Goal: Task Accomplishment & Management: Complete application form

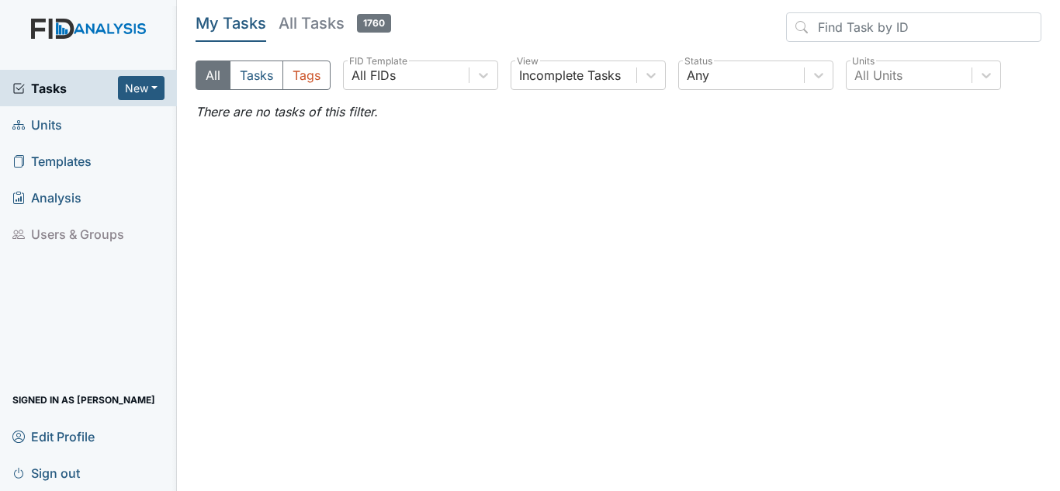
click at [56, 130] on span "Units" at bounding box center [37, 125] width 50 height 24
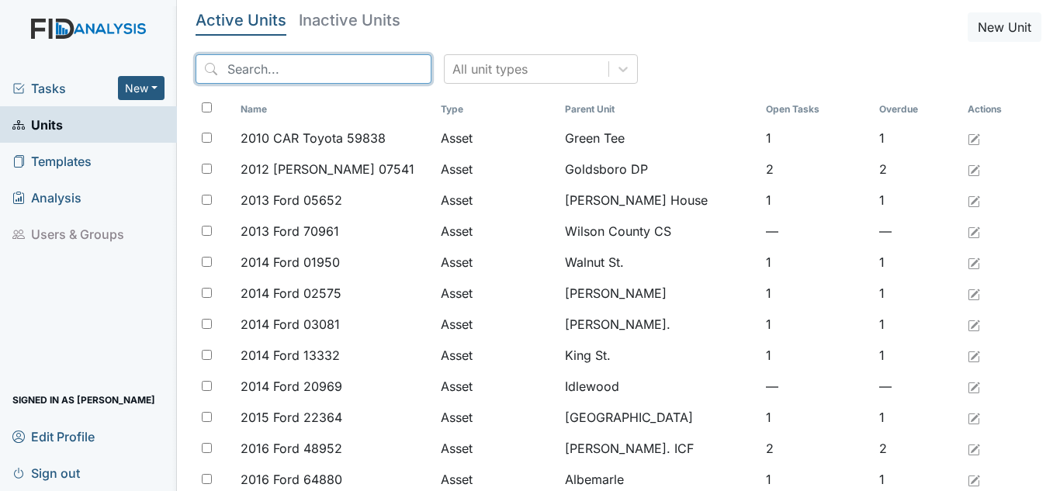
click at [307, 68] on input "search" at bounding box center [314, 68] width 236 height 29
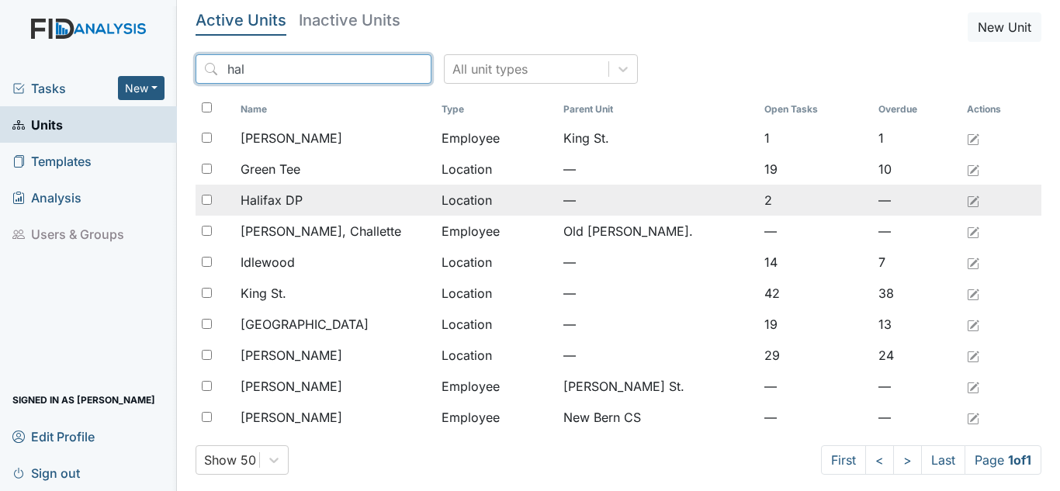
type input "hal"
click at [295, 193] on span "Halifax DP" at bounding box center [272, 200] width 62 height 19
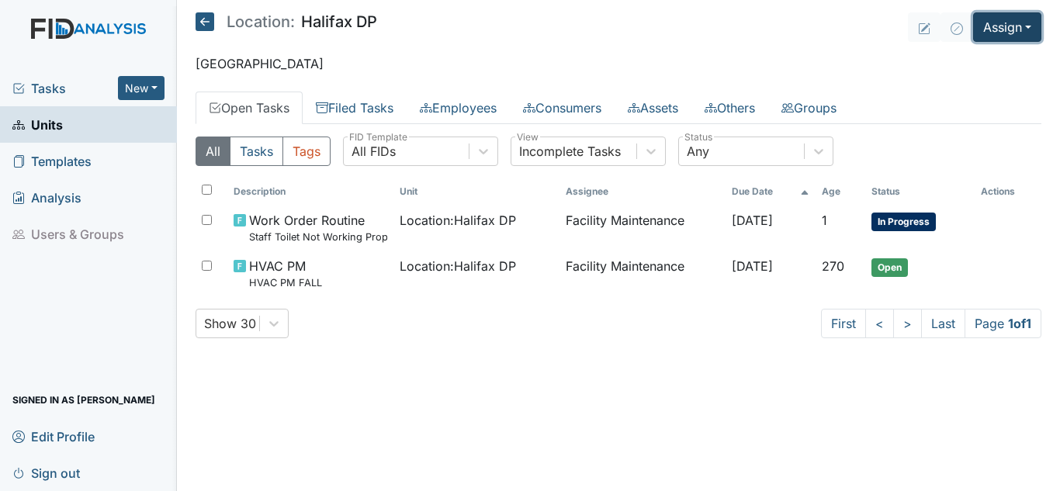
click at [1004, 33] on button "Assign" at bounding box center [1007, 26] width 68 height 29
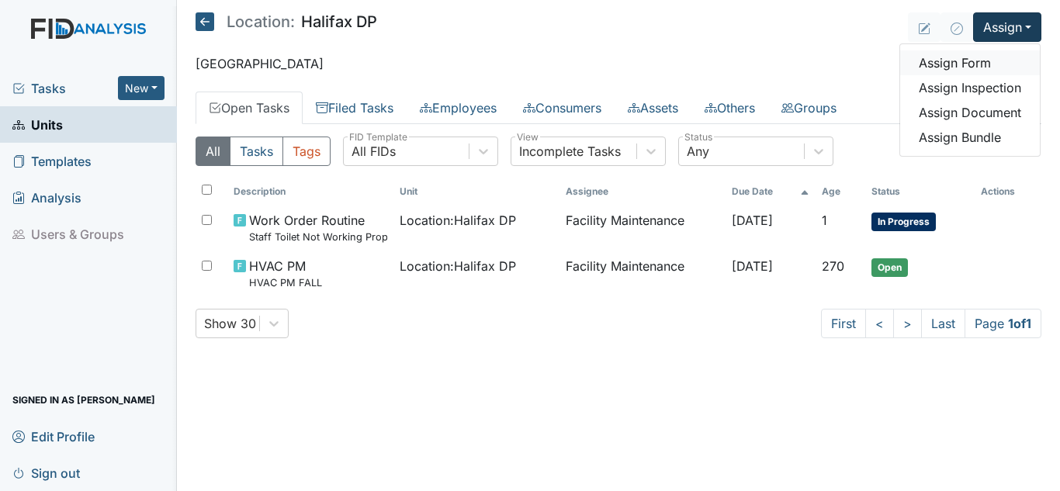
click at [964, 65] on link "Assign Form" at bounding box center [971, 62] width 140 height 25
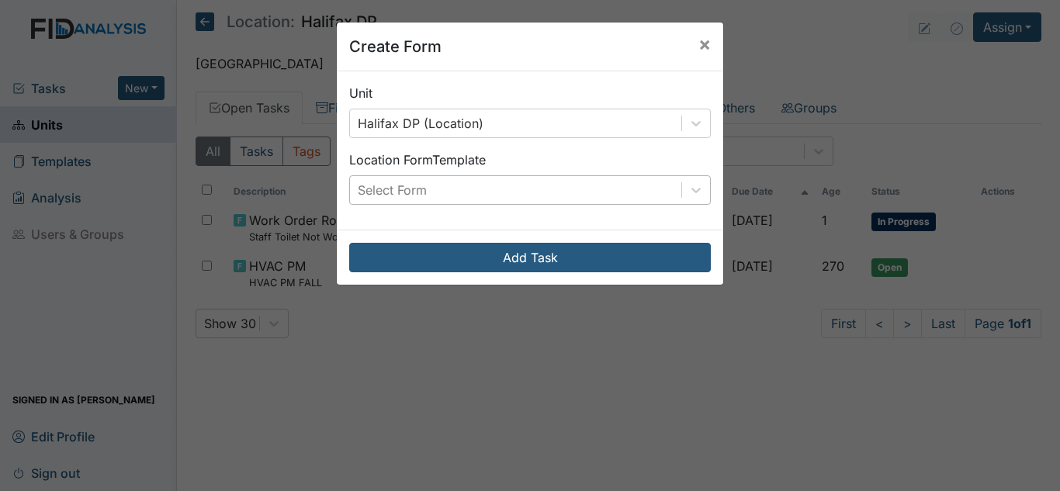
click at [622, 183] on div "Select Form" at bounding box center [515, 190] width 331 height 28
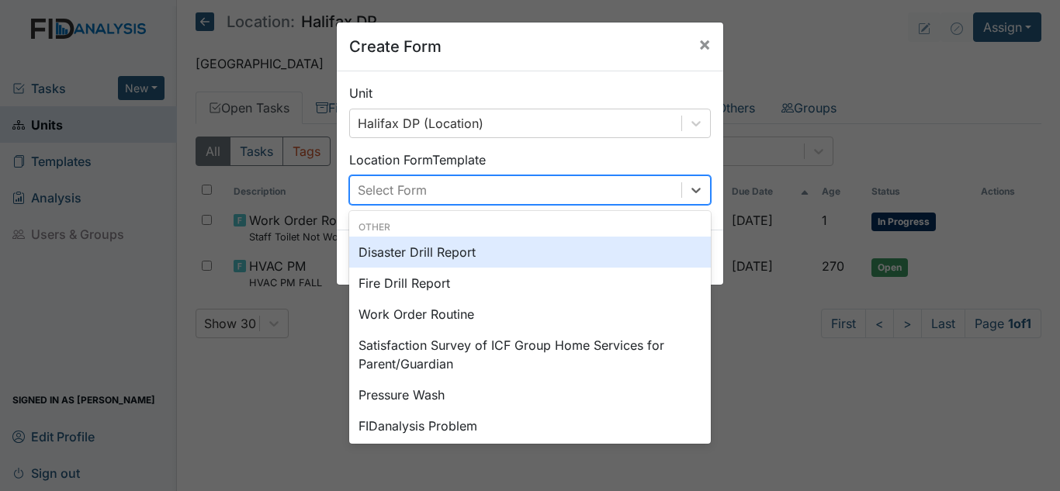
click at [487, 256] on div "Disaster Drill Report" at bounding box center [530, 252] width 362 height 31
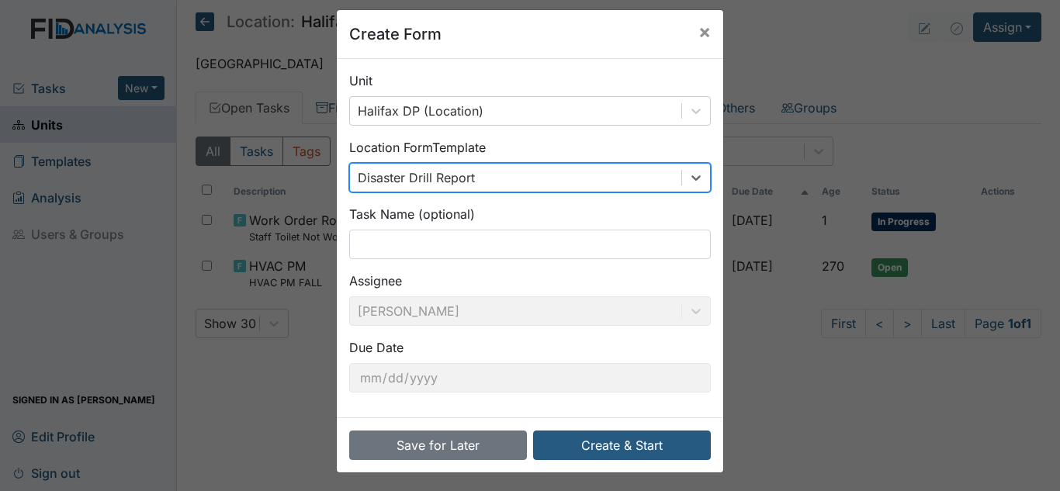
scroll to position [16, 0]
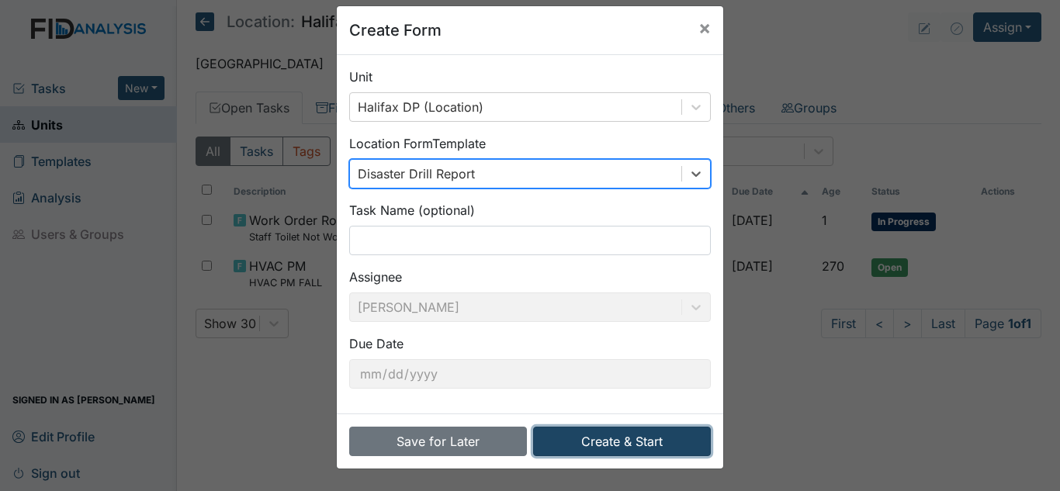
click at [610, 446] on button "Create & Start" at bounding box center [622, 441] width 178 height 29
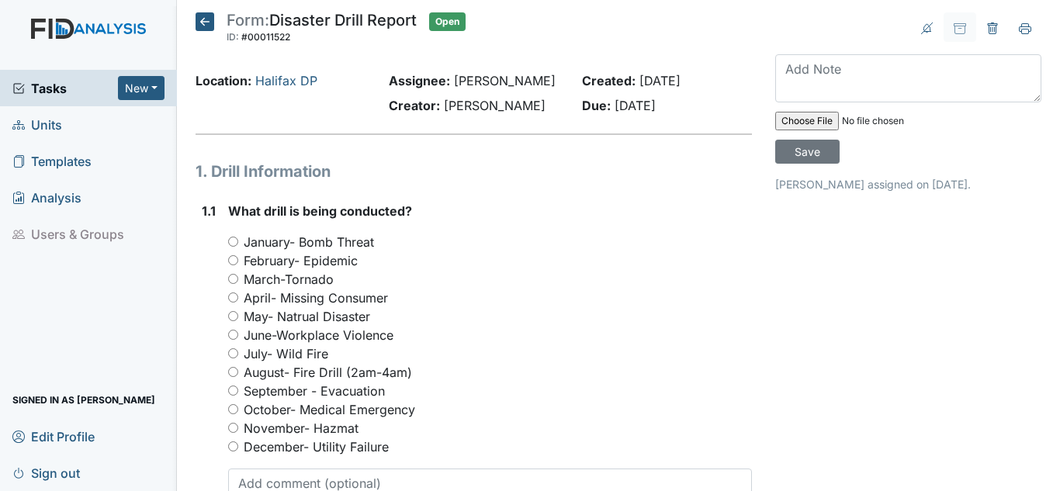
click at [262, 408] on label "October- Medical Emergency" at bounding box center [330, 410] width 172 height 19
click at [238, 408] on input "October- Medical Emergency" at bounding box center [233, 409] width 10 height 10
radio input "true"
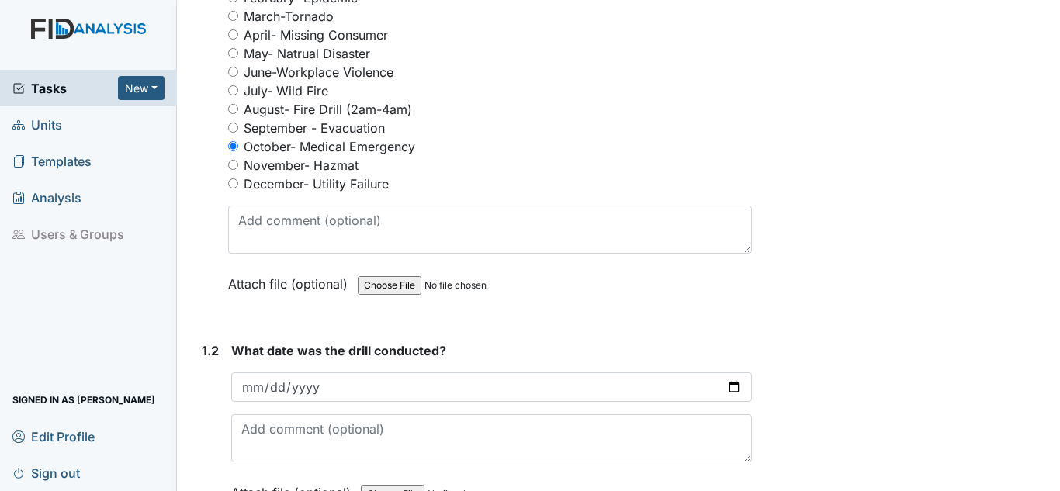
scroll to position [311, 0]
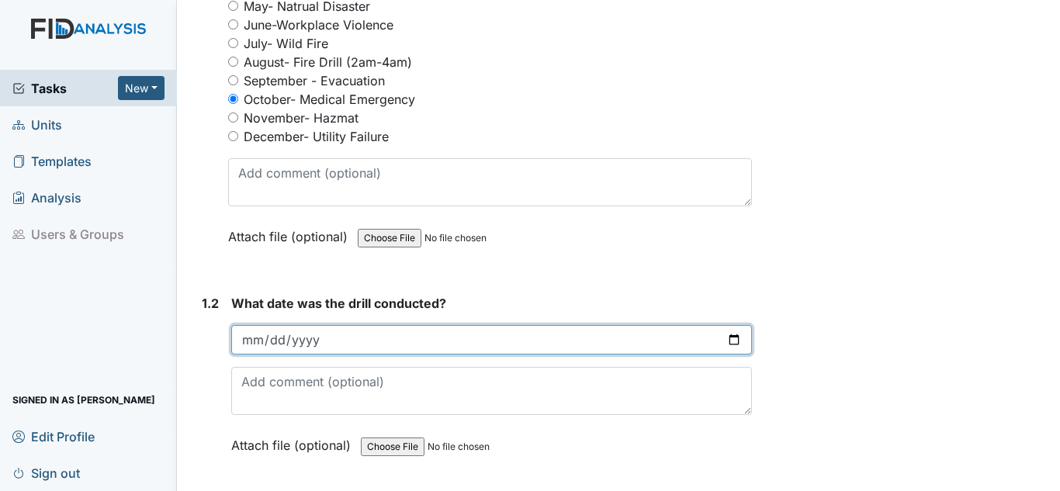
click at [254, 329] on input "date" at bounding box center [491, 339] width 521 height 29
type input "[DATE]"
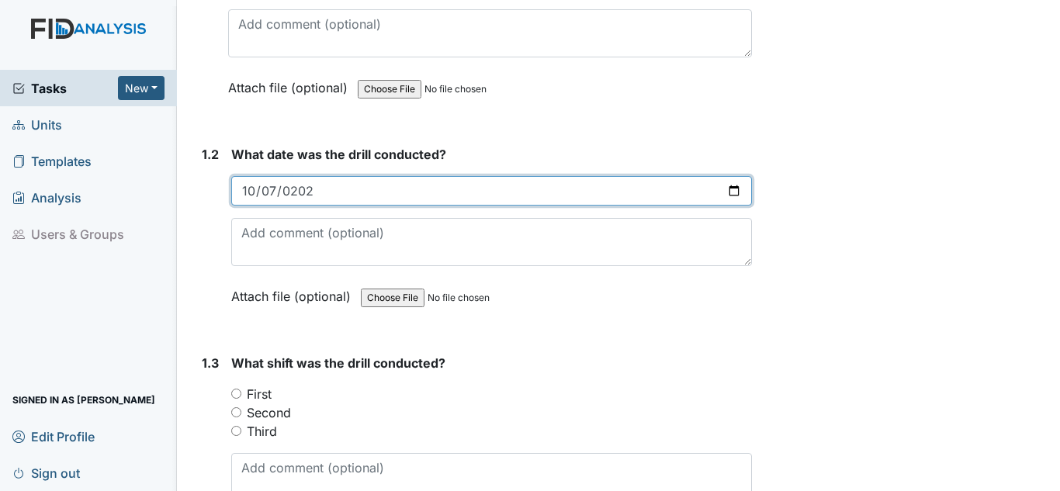
scroll to position [466, 0]
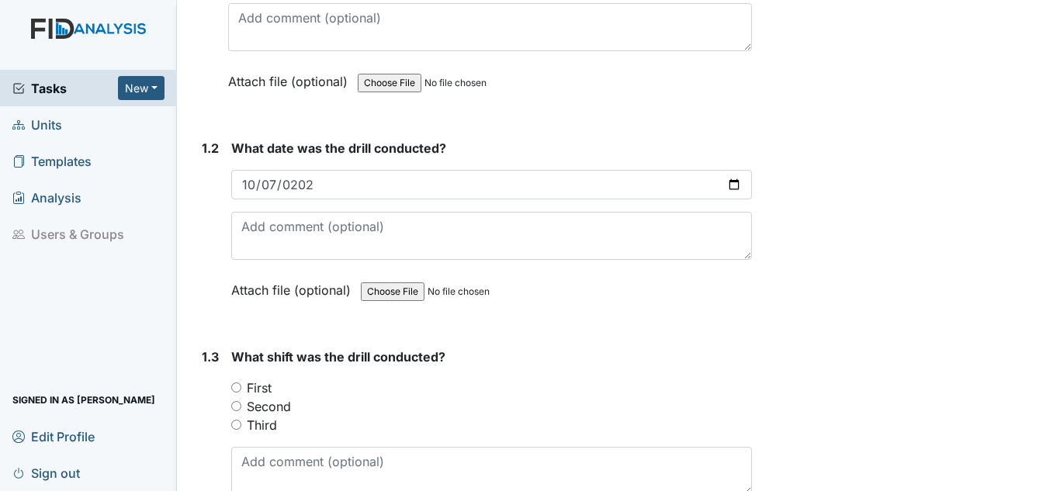
click at [262, 390] on label "First" at bounding box center [259, 388] width 25 height 19
click at [241, 390] on input "First" at bounding box center [236, 388] width 10 height 10
radio input "true"
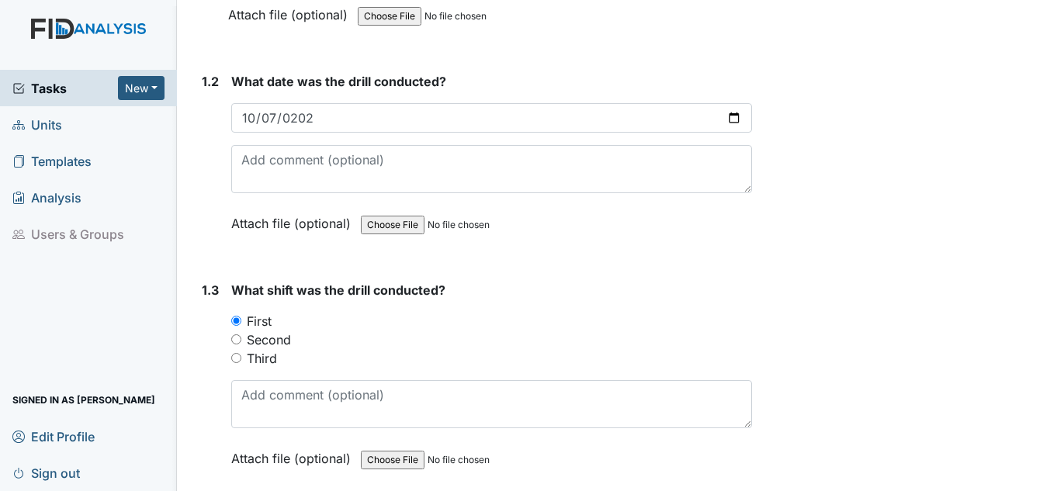
scroll to position [699, 0]
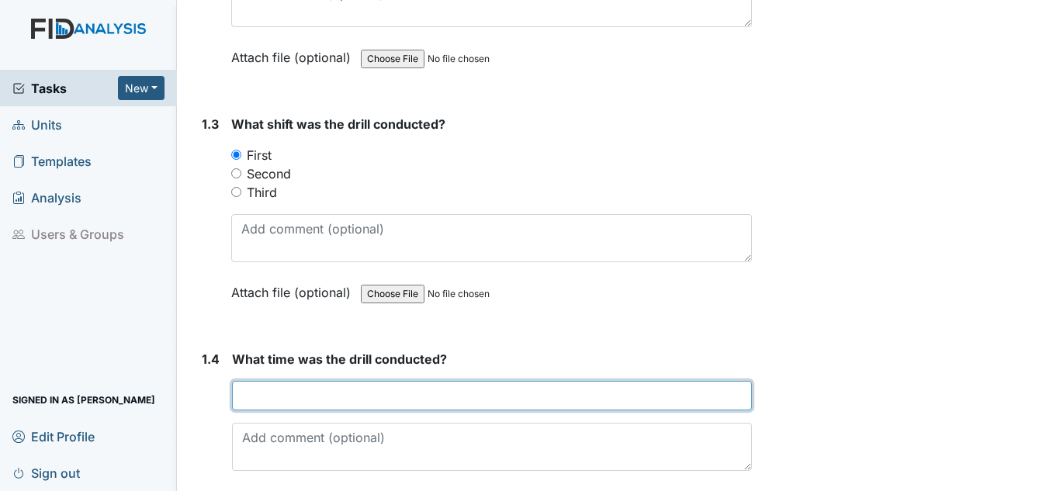
click at [280, 394] on input "text" at bounding box center [492, 395] width 520 height 29
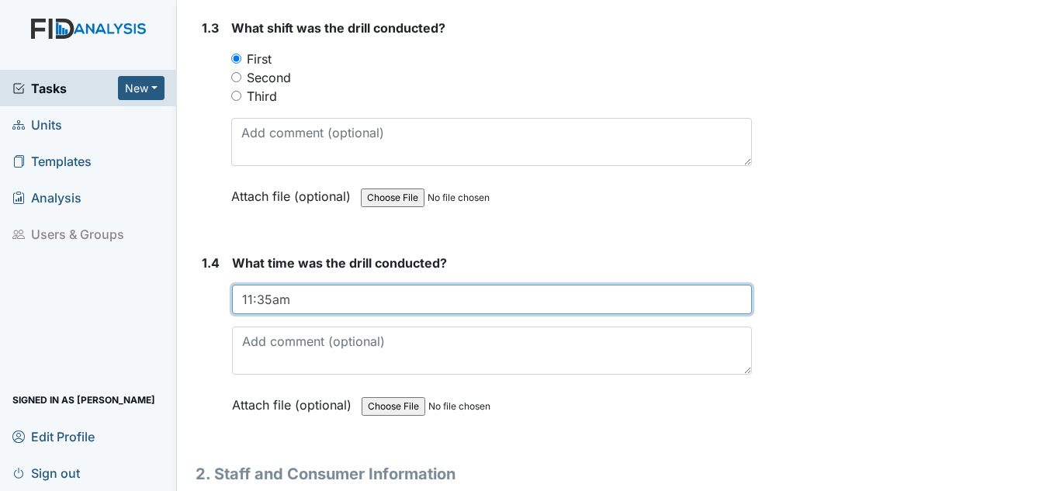
scroll to position [932, 0]
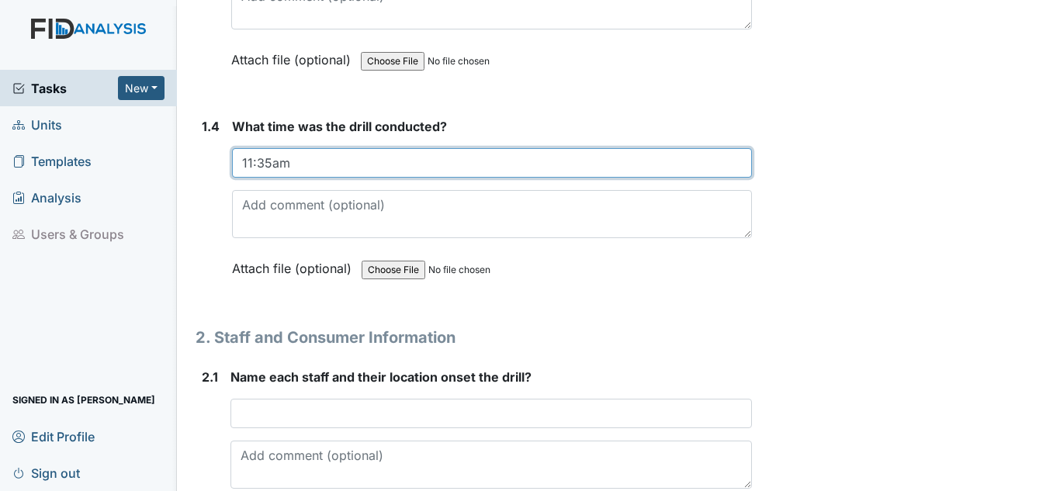
type input "11:35am"
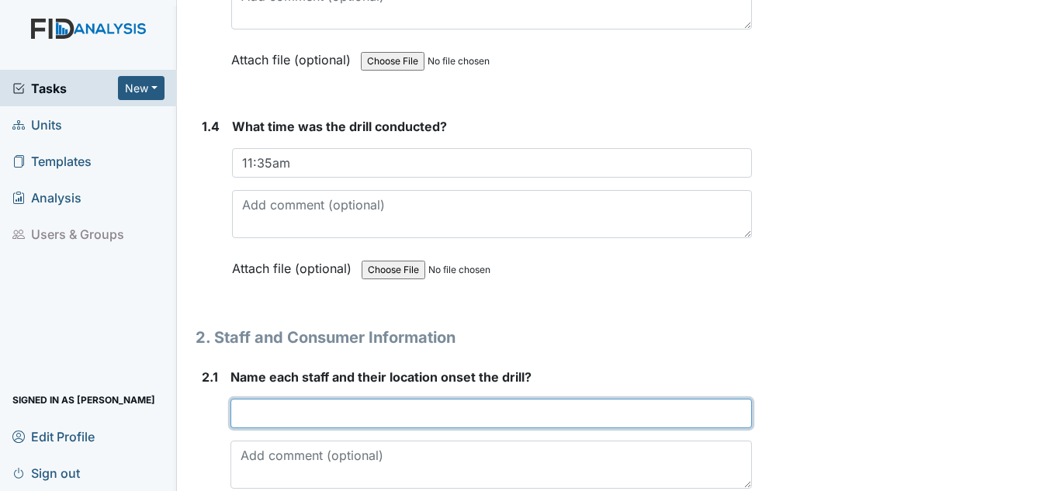
click at [295, 413] on input "text" at bounding box center [492, 413] width 522 height 29
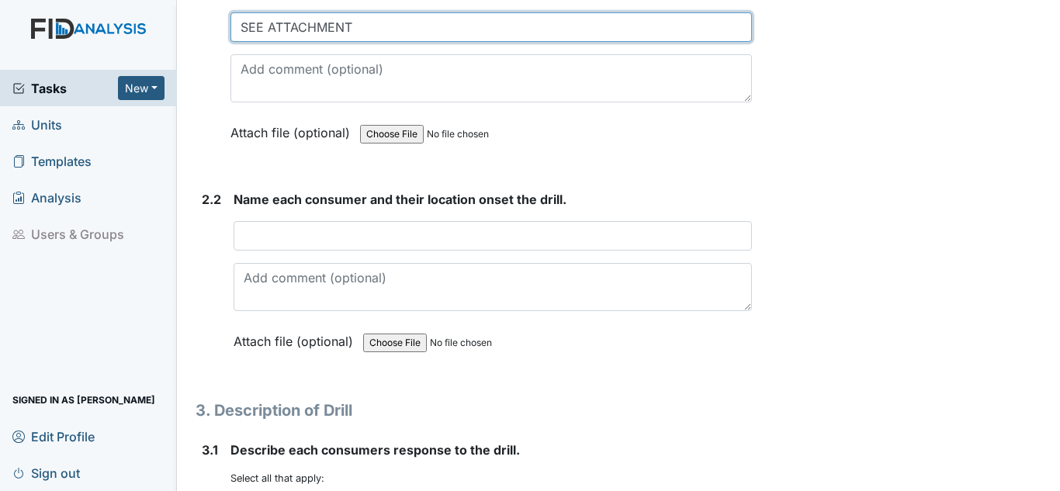
scroll to position [1320, 0]
type input "SEE ATTACHMENT"
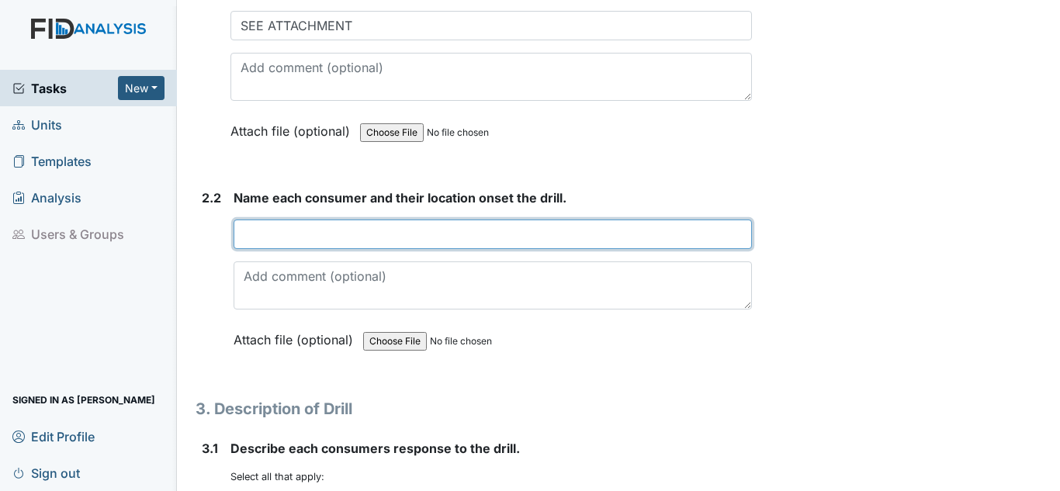
click at [389, 238] on input "text" at bounding box center [493, 234] width 519 height 29
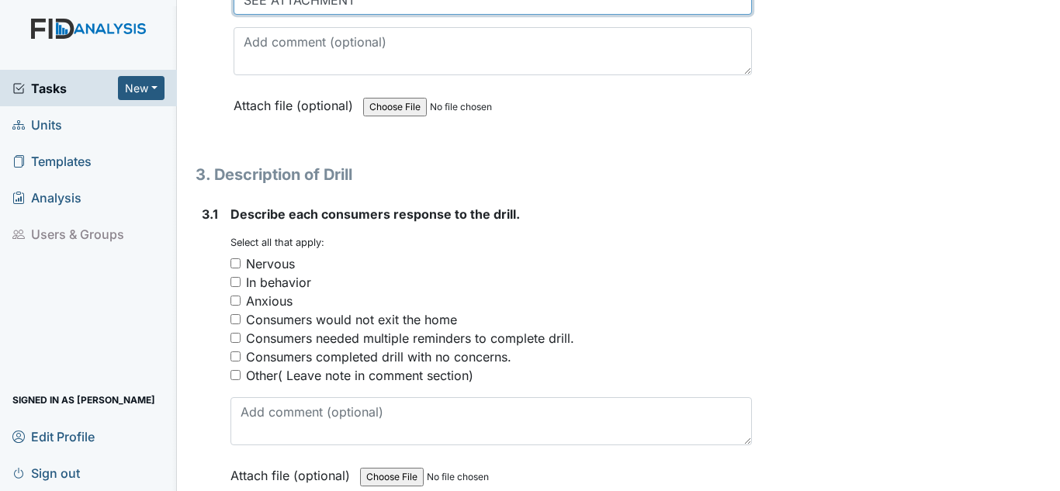
scroll to position [1630, 0]
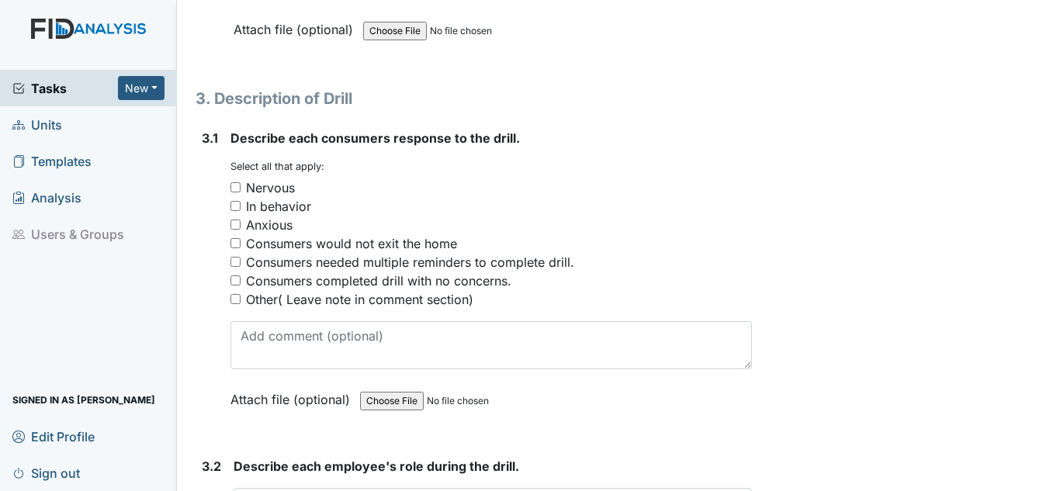
type input "SEE ATTACHMENT"
click at [234, 278] on input "Consumers completed drill with no concerns." at bounding box center [236, 281] width 10 height 10
checkbox input "true"
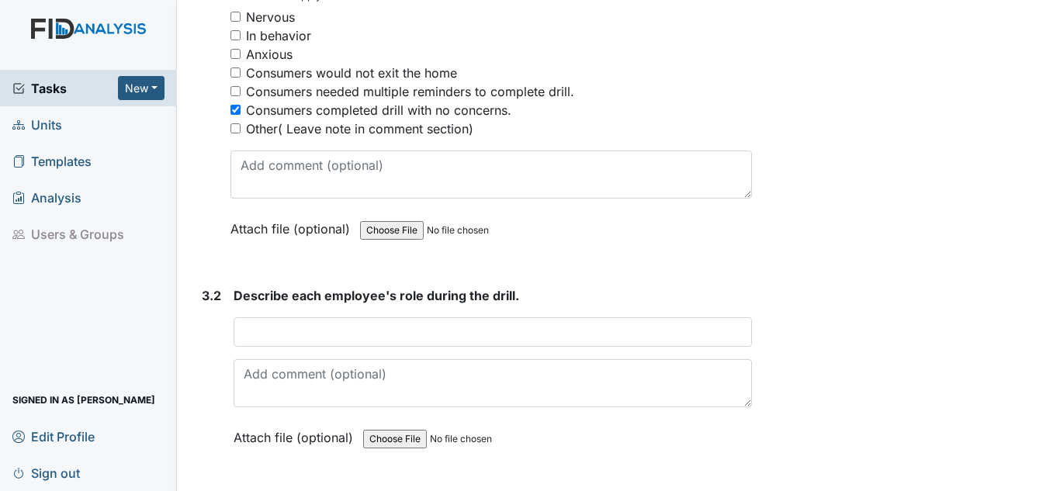
scroll to position [1863, 0]
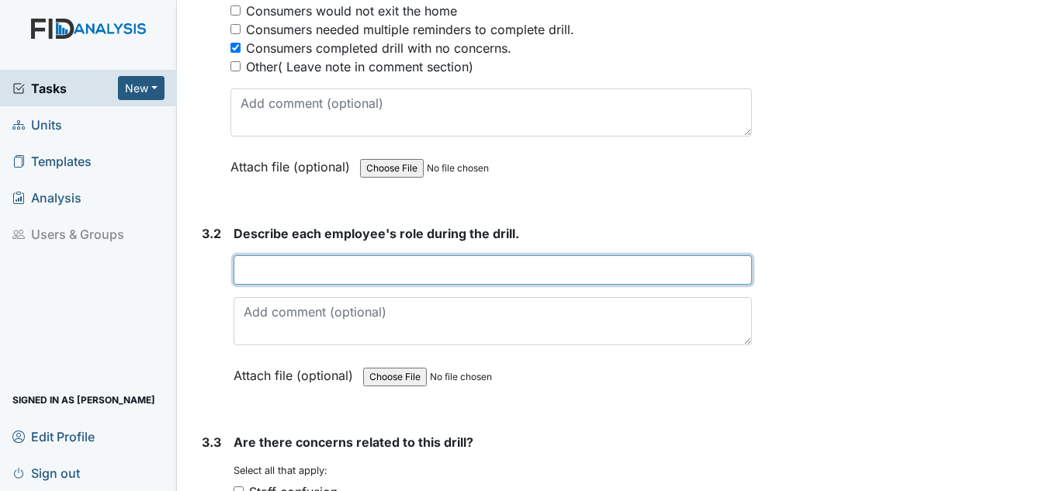
click at [502, 269] on input "text" at bounding box center [493, 269] width 519 height 29
type input "E"
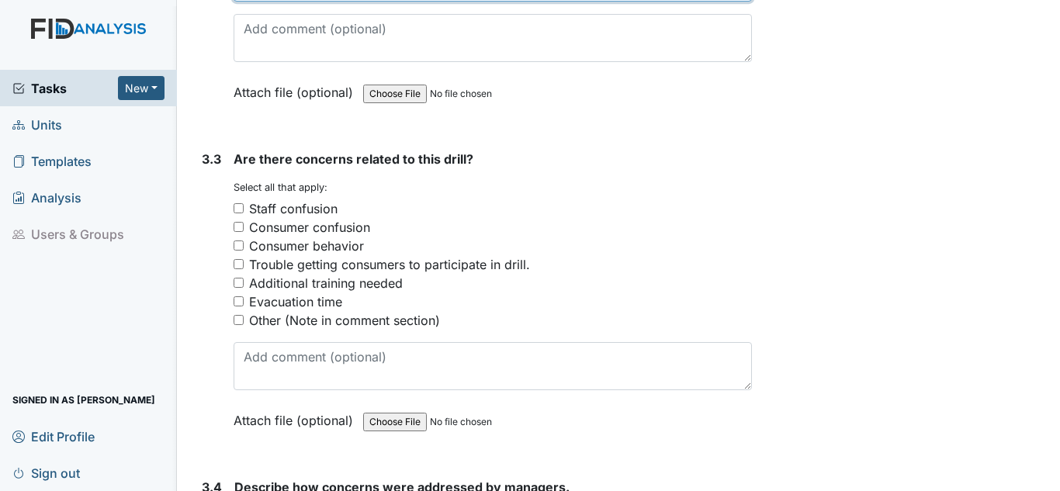
scroll to position [2174, 0]
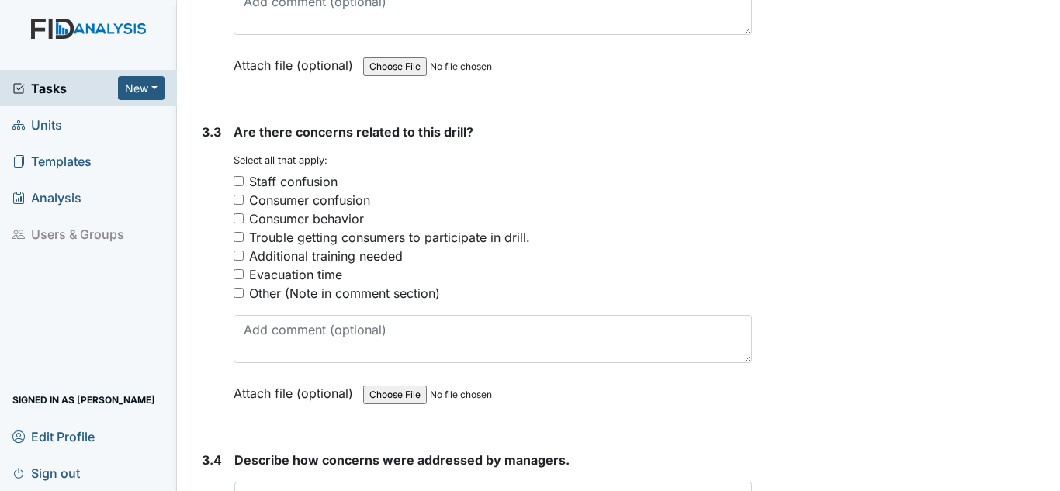
type input "SEE ATTACHMENT"
click at [243, 293] on input "Other (Note in comment section)" at bounding box center [239, 293] width 10 height 10
checkbox input "true"
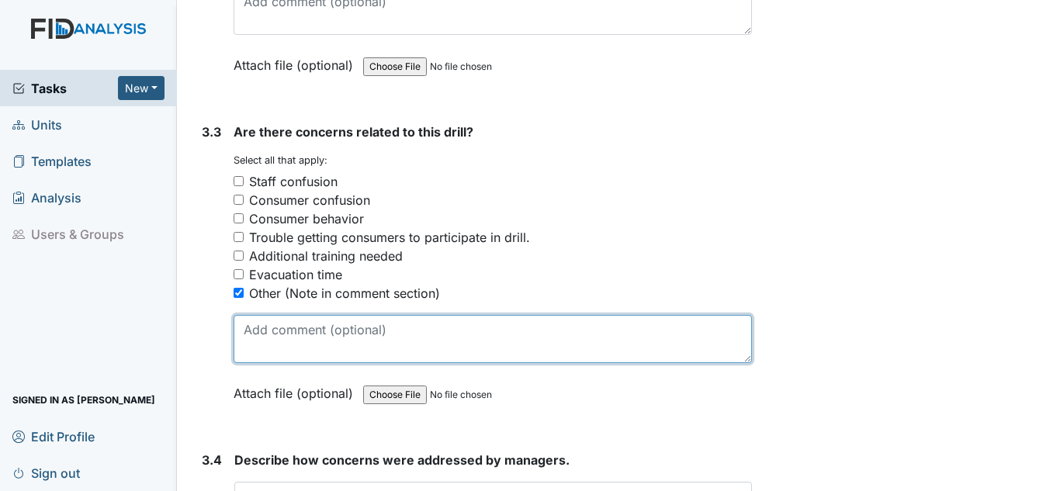
click at [341, 327] on textarea at bounding box center [493, 339] width 519 height 48
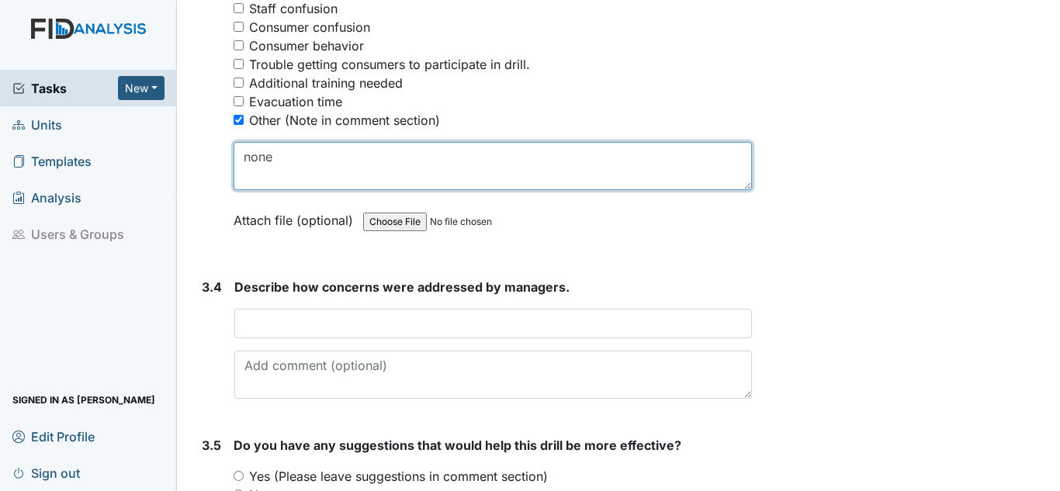
scroll to position [2407, 0]
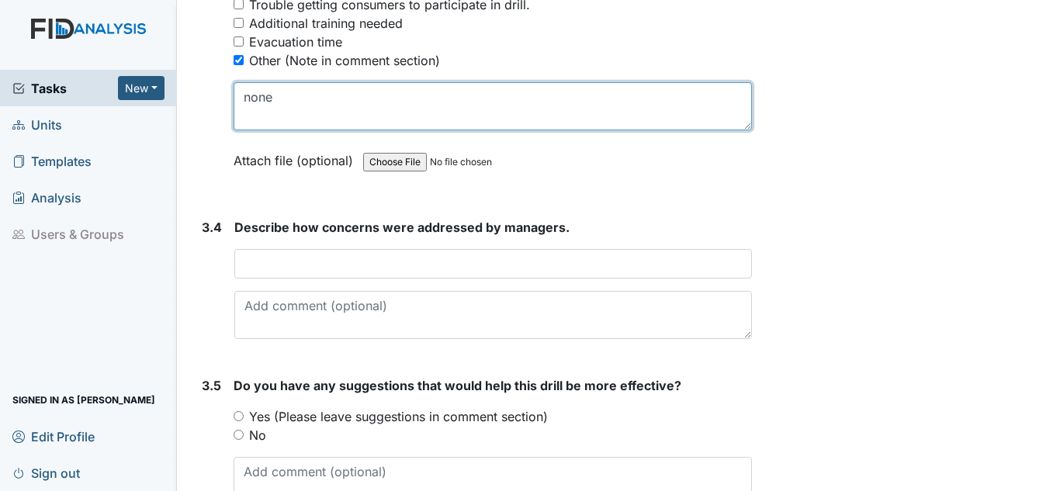
type textarea "none"
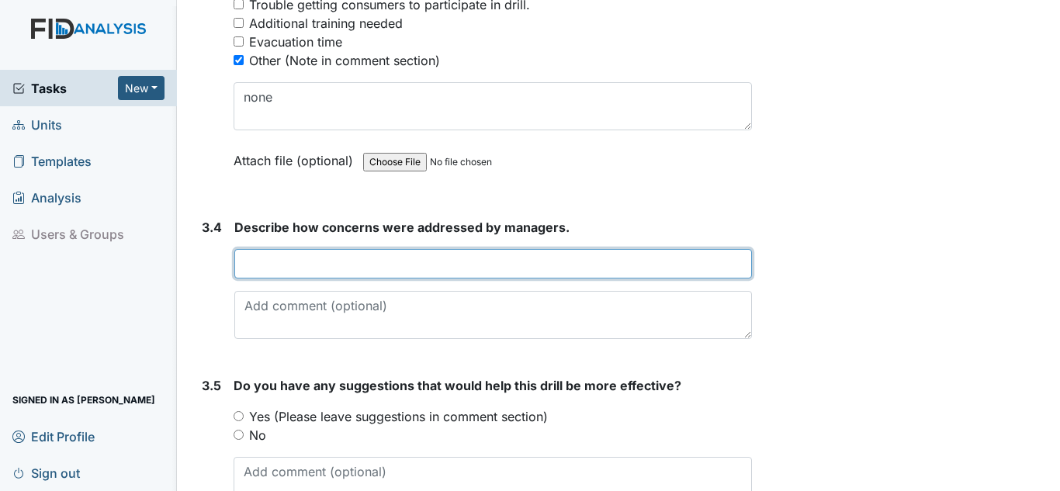
click at [311, 273] on input "text" at bounding box center [493, 263] width 518 height 29
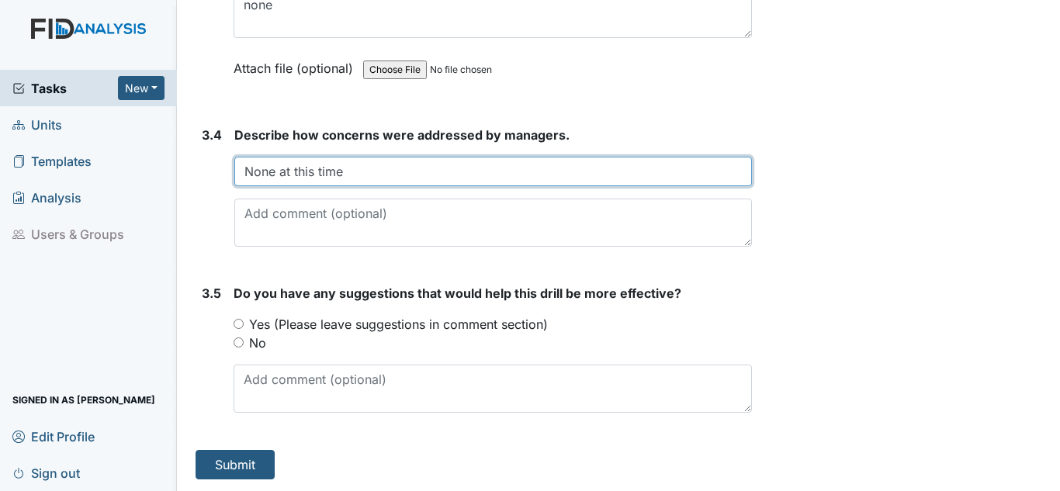
scroll to position [2500, 0]
type input "None at this time"
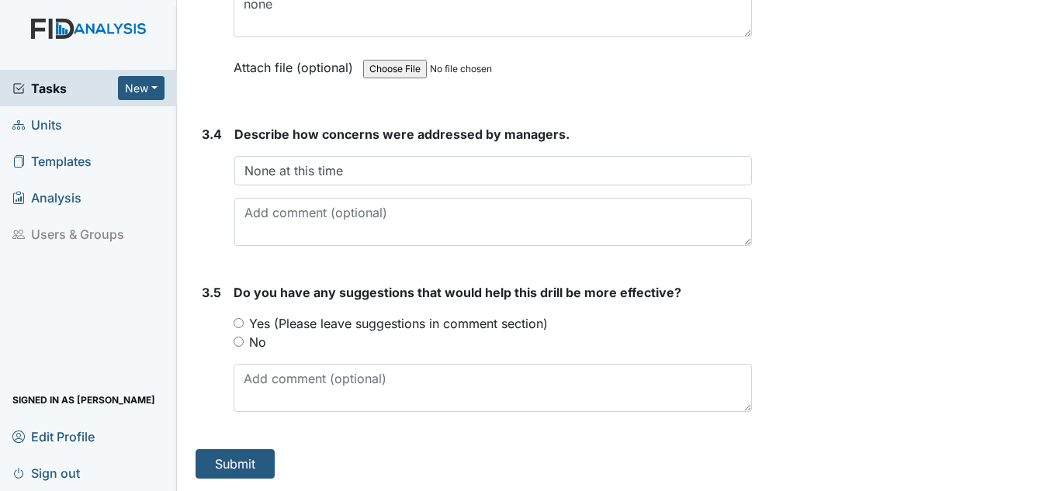
click at [257, 340] on label "No" at bounding box center [257, 342] width 17 height 19
click at [244, 340] on input "No" at bounding box center [239, 342] width 10 height 10
radio input "true"
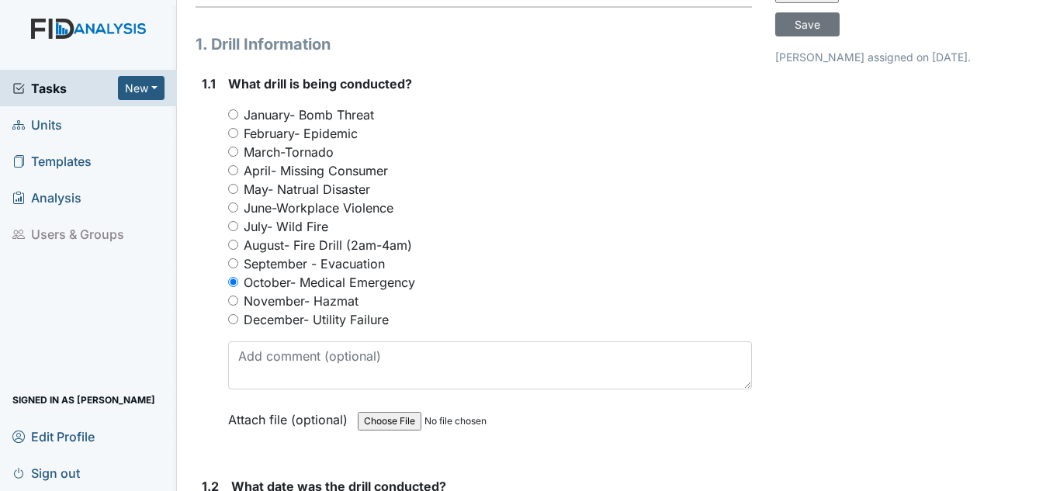
scroll to position [0, 0]
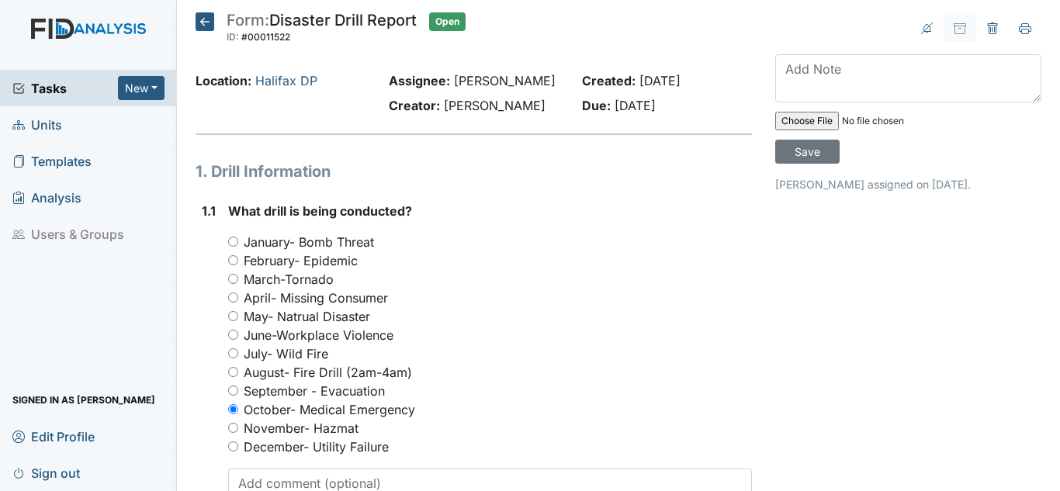
click at [791, 117] on input "file" at bounding box center [881, 120] width 211 height 37
type input "C:\fakepath\Disaster Drill for [DATE].pdf"
click at [809, 154] on input "Save" at bounding box center [808, 152] width 64 height 24
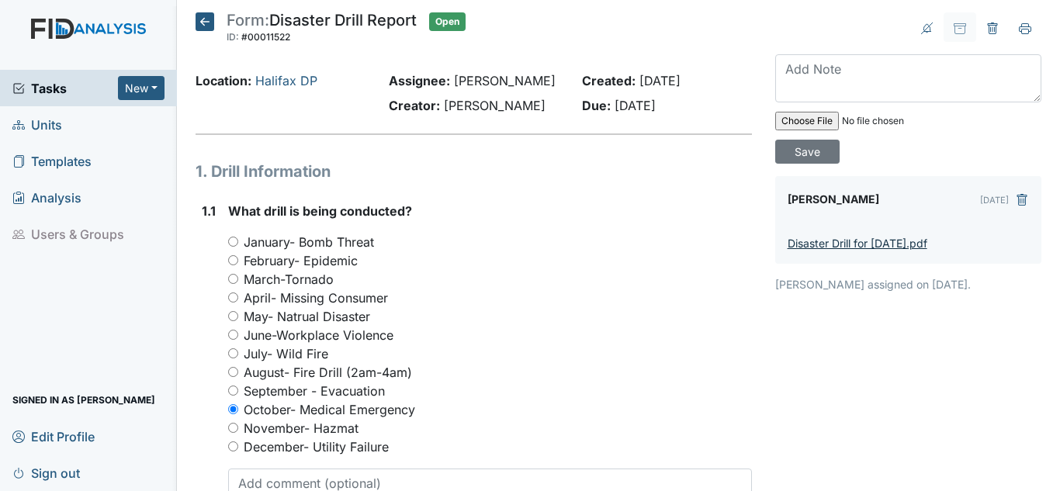
click at [814, 240] on link "Disaster Drill for [DATE].pdf" at bounding box center [858, 243] width 140 height 13
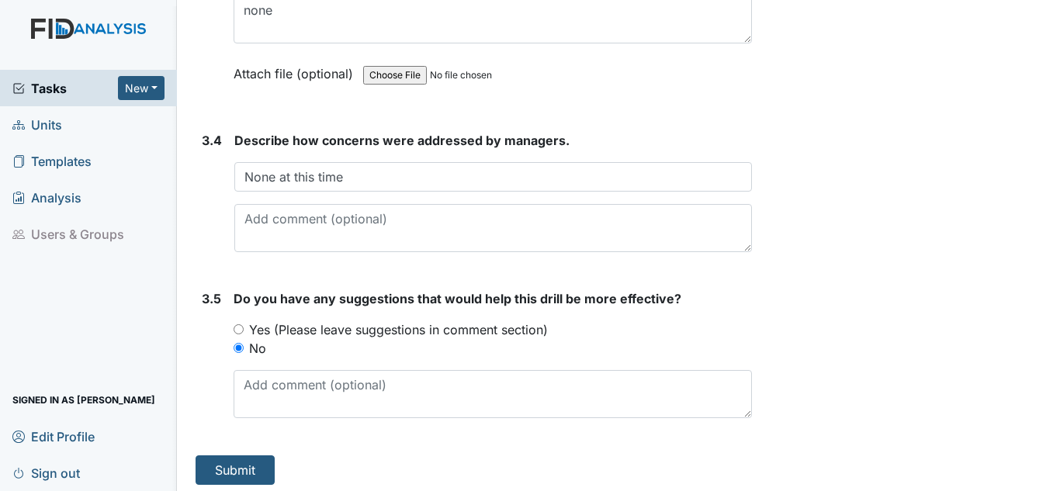
scroll to position [2500, 0]
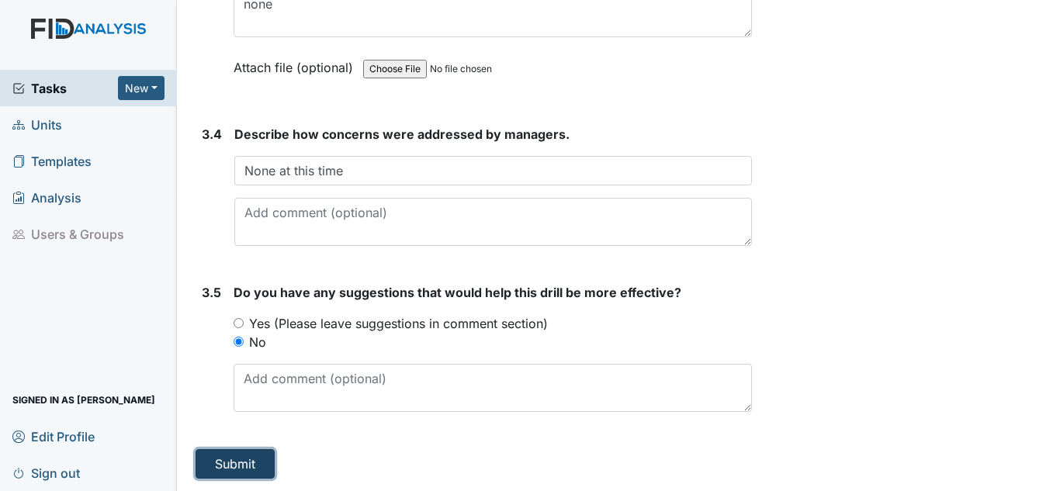
click at [240, 453] on button "Submit" at bounding box center [235, 463] width 79 height 29
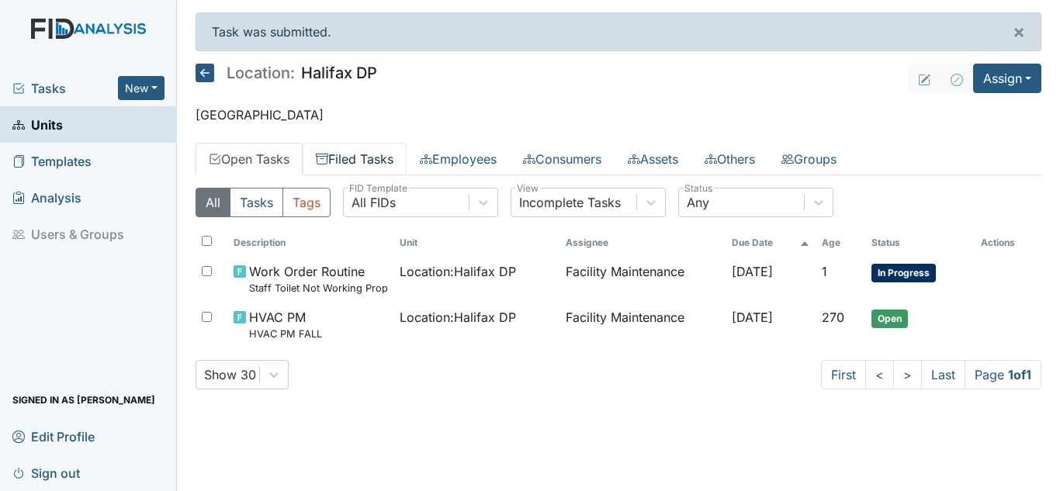
click at [361, 166] on link "Filed Tasks" at bounding box center [355, 159] width 104 height 33
